Goal: Task Accomplishment & Management: Manage account settings

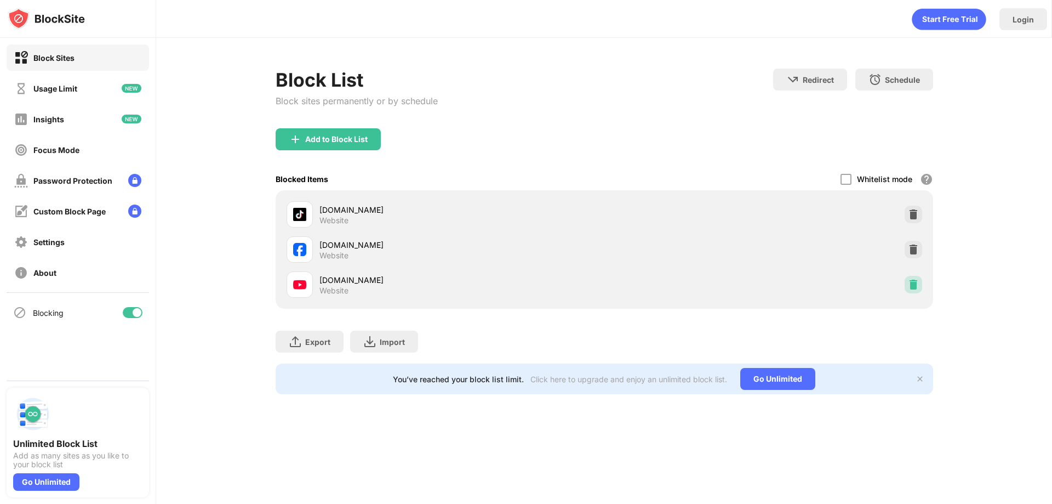
click at [915, 289] on img at bounding box center [913, 284] width 11 height 11
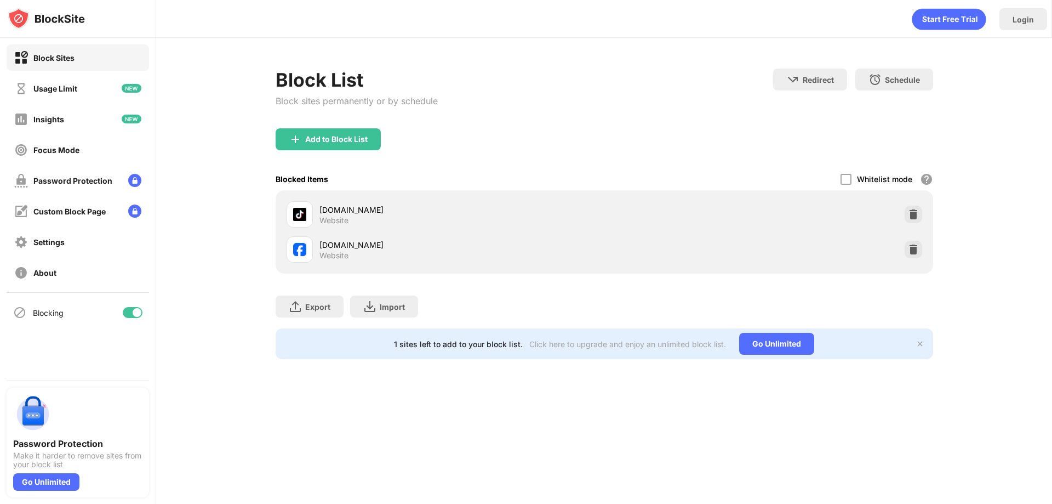
drag, startPoint x: 922, startPoint y: 253, endPoint x: 914, endPoint y: 253, distance: 7.7
click at [921, 253] on div at bounding box center [914, 250] width 18 height 18
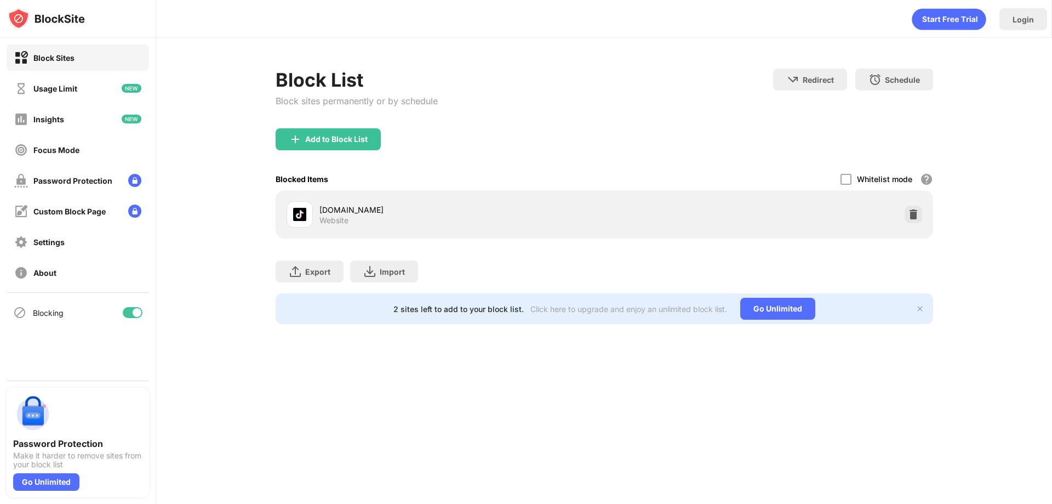
click at [914, 253] on div "Export Export Files (for websites items only) Import Import Files (for websites…" at bounding box center [605, 265] width 658 height 55
click at [355, 153] on div "Add to Block List" at bounding box center [605, 147] width 658 height 39
click at [355, 148] on div "Add to Block List" at bounding box center [328, 139] width 105 height 22
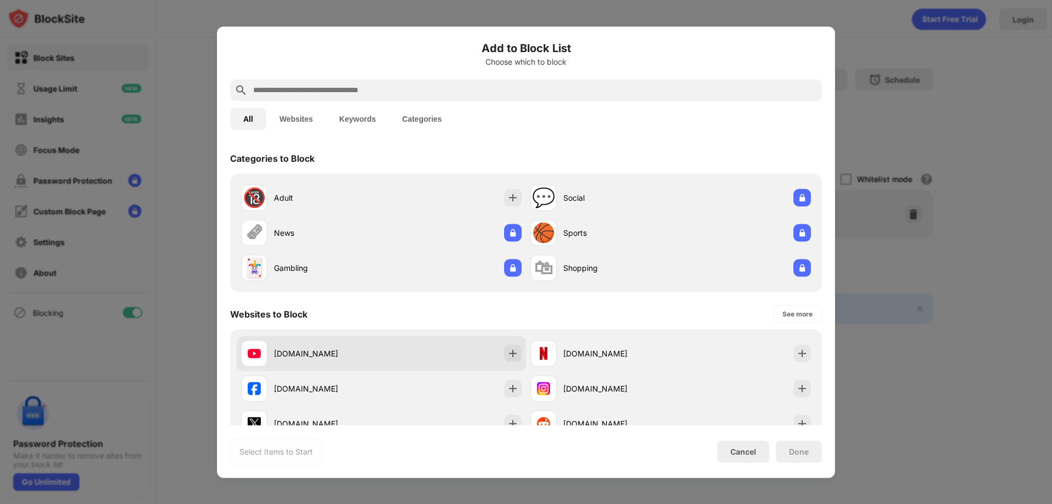
click at [332, 359] on div "[DOMAIN_NAME]" at bounding box center [311, 353] width 140 height 26
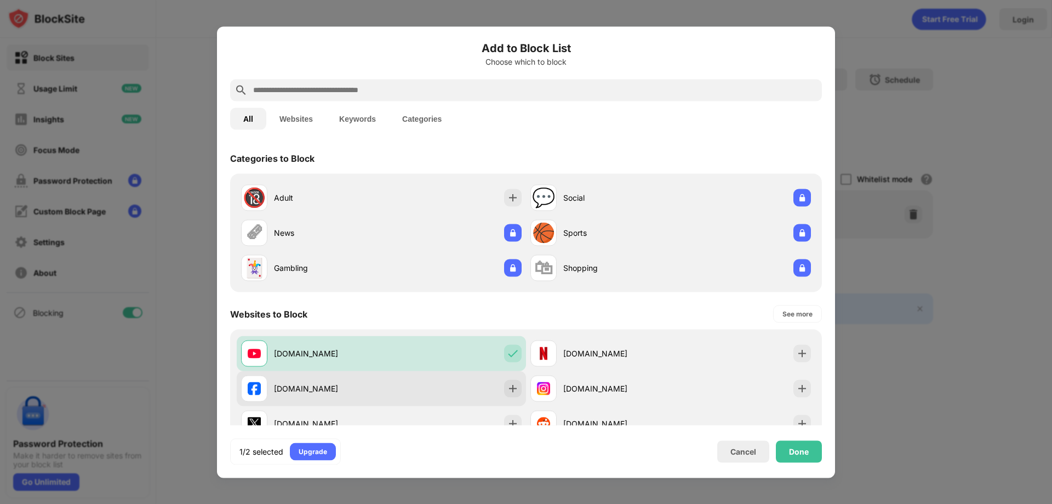
click at [331, 373] on div "[DOMAIN_NAME]" at bounding box center [381, 388] width 289 height 35
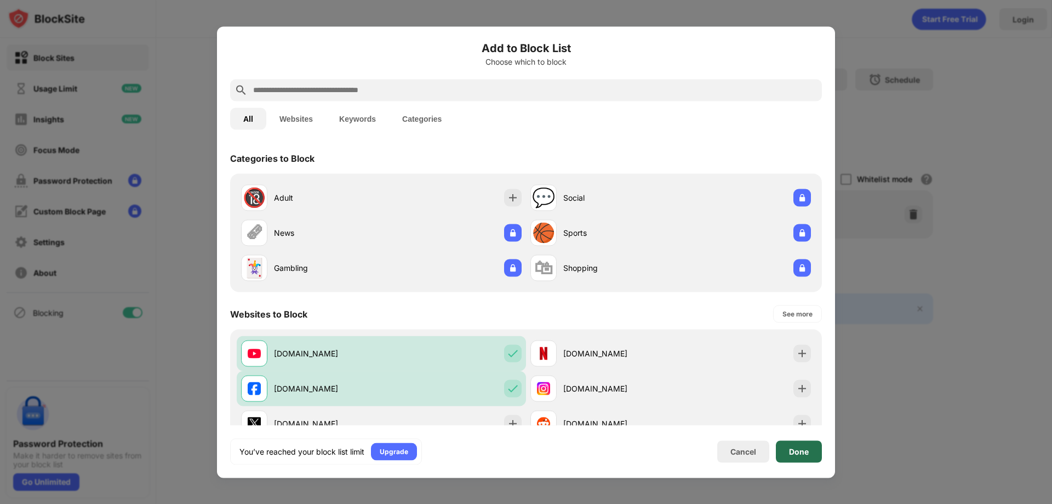
click at [820, 453] on div "Done" at bounding box center [799, 451] width 46 height 22
